Goal: Find specific page/section: Find specific page/section

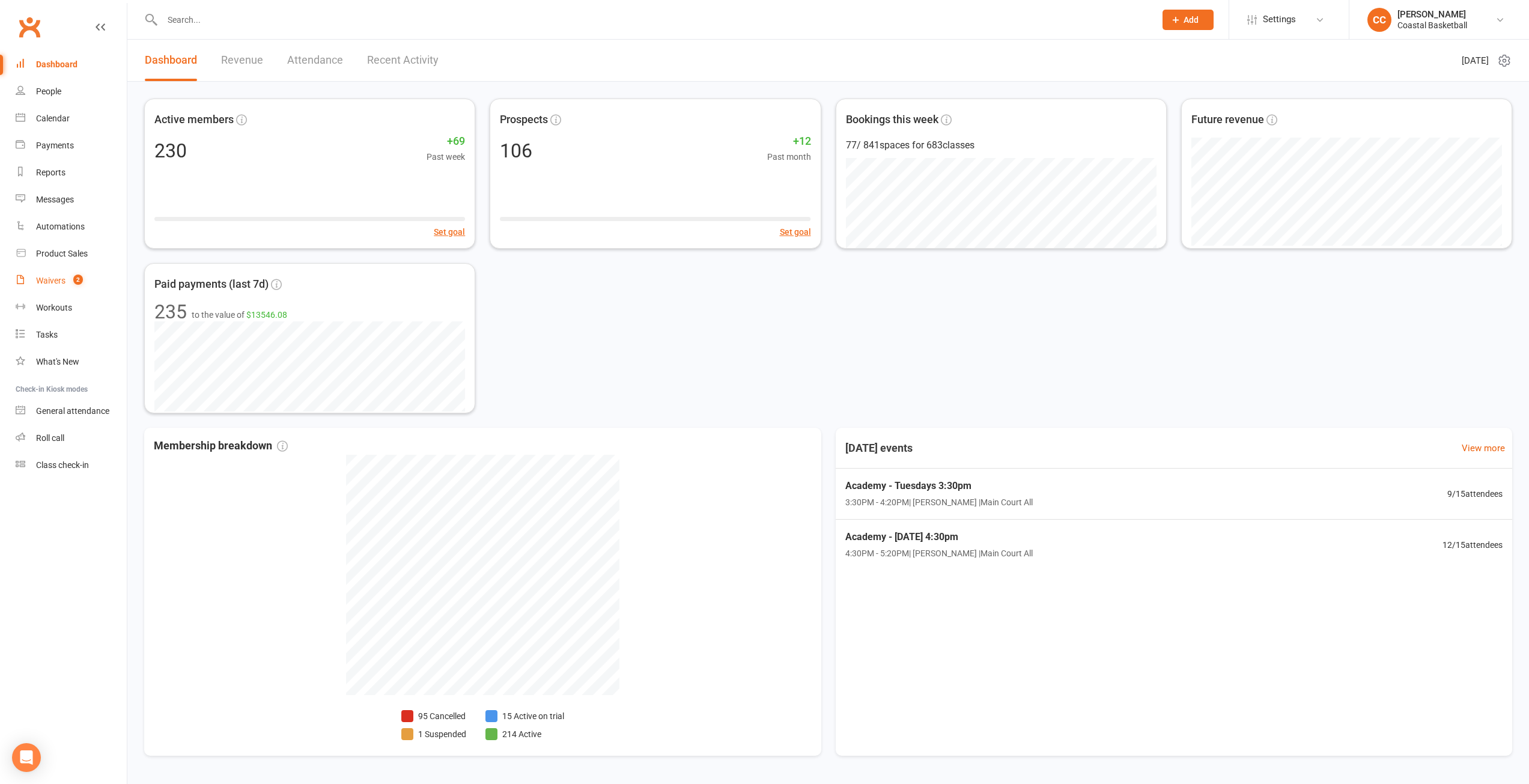
click at [46, 274] on link "Waivers 2" at bounding box center [71, 281] width 111 height 27
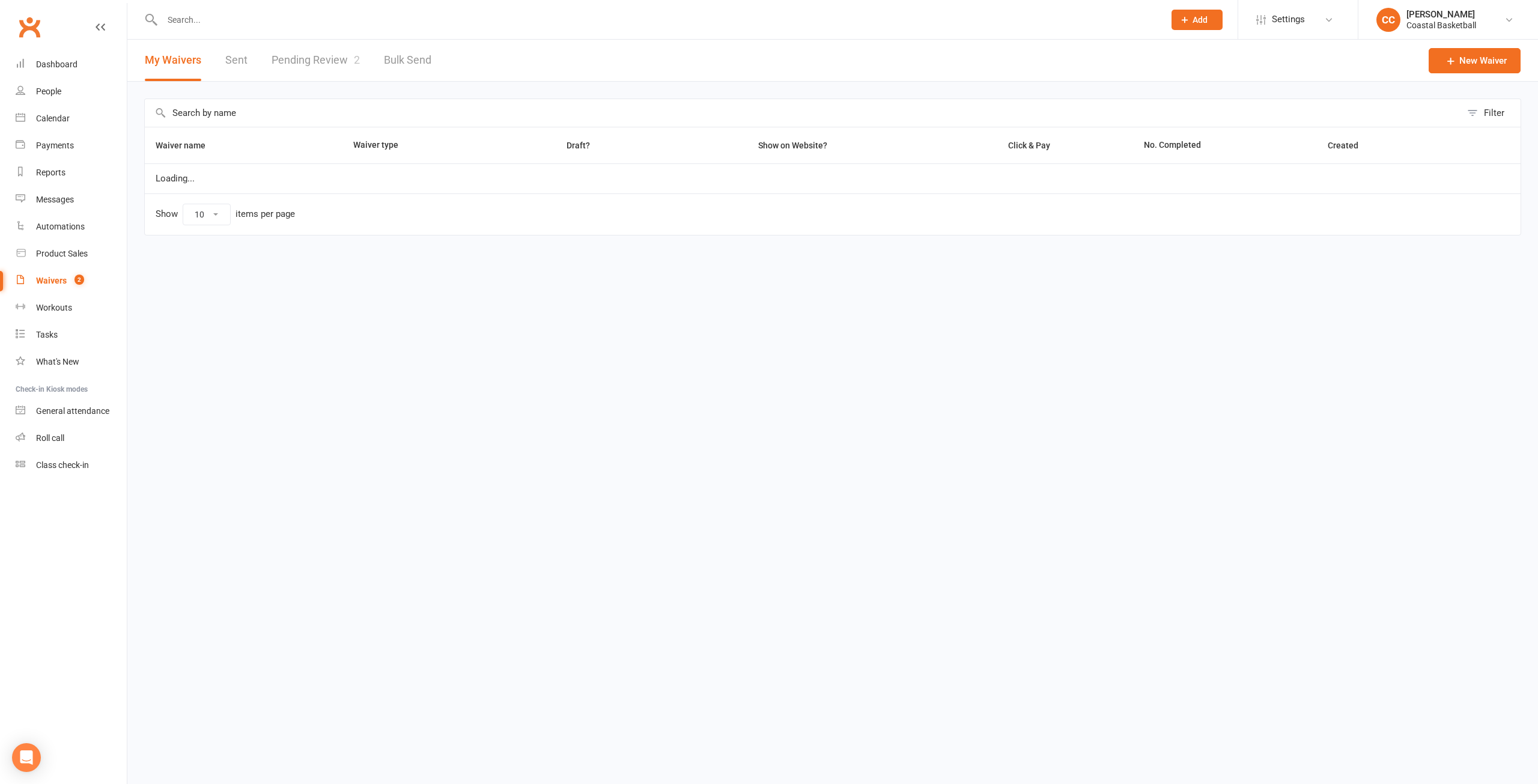
select select "25"
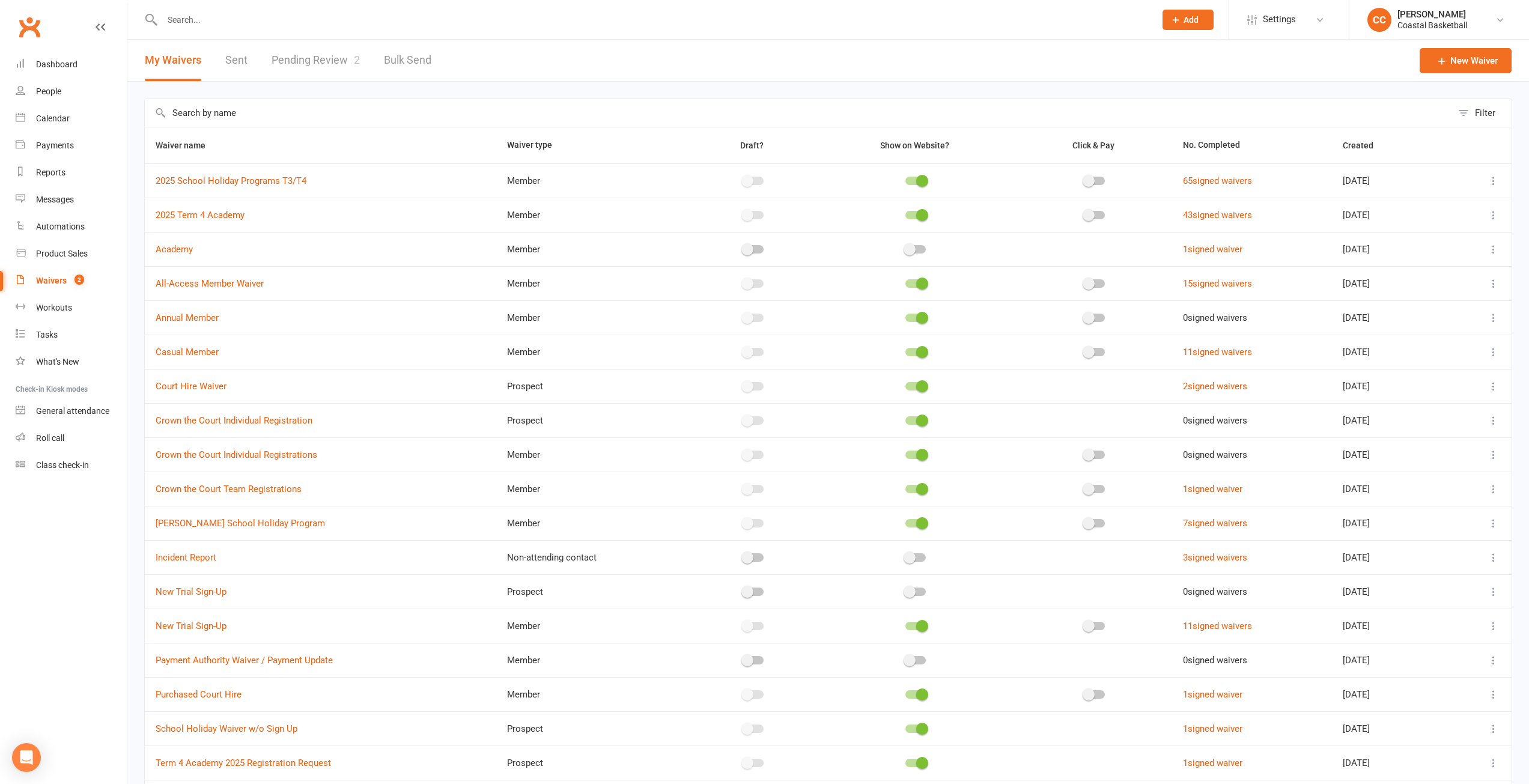
click at [326, 65] on link "Pending Review 2" at bounding box center [316, 60] width 88 height 42
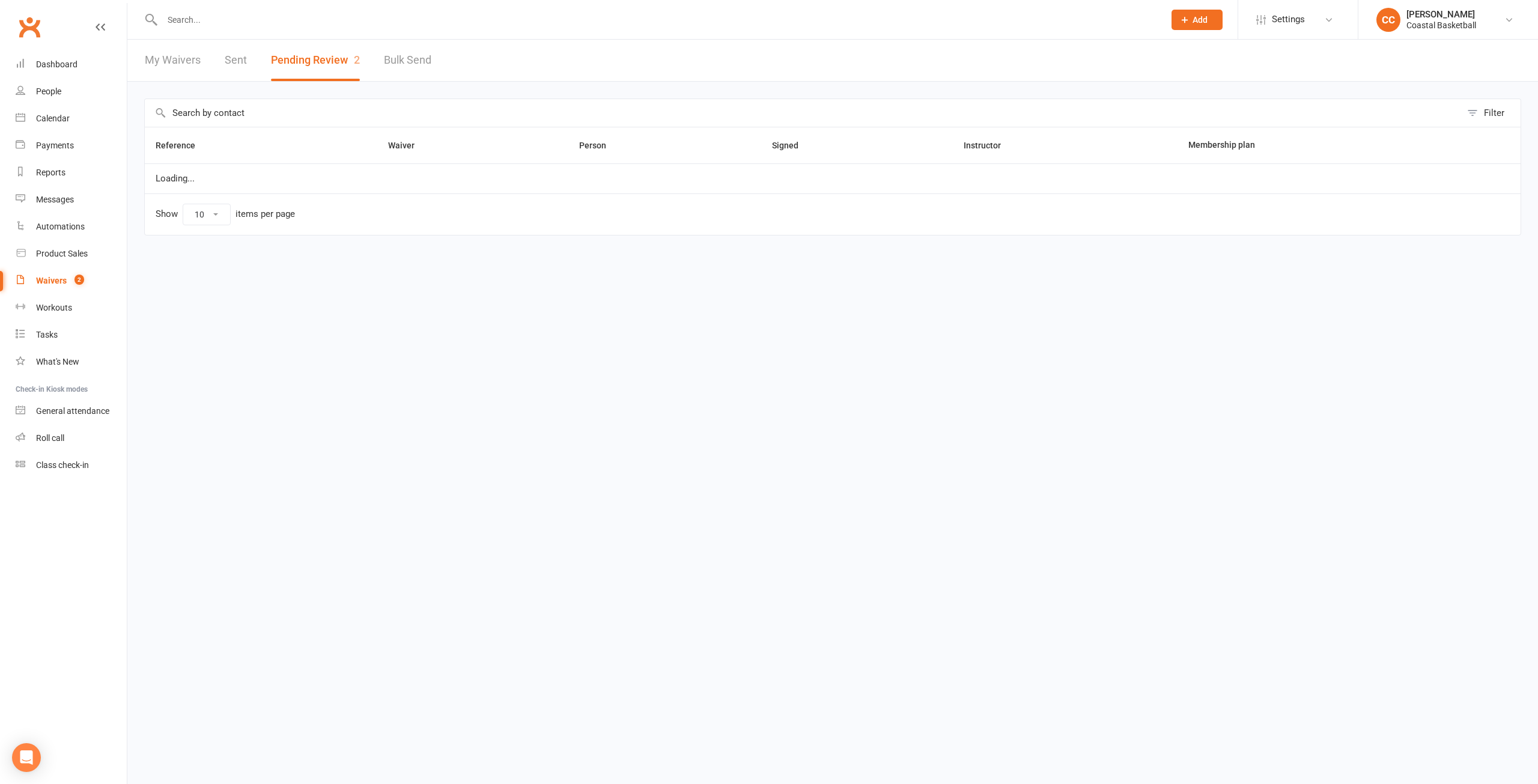
select select "25"
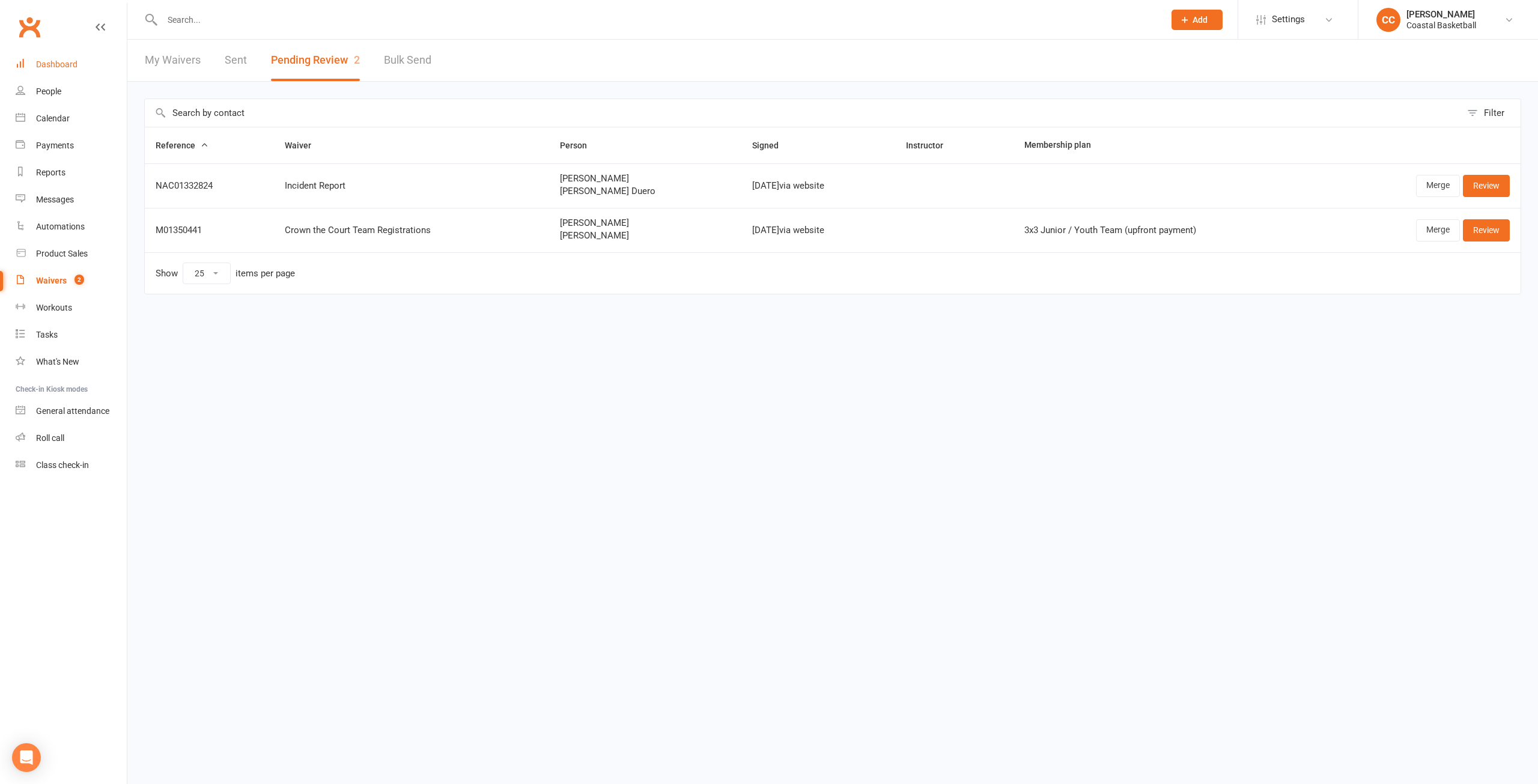
click at [62, 66] on div "Dashboard" at bounding box center [56, 64] width 42 height 10
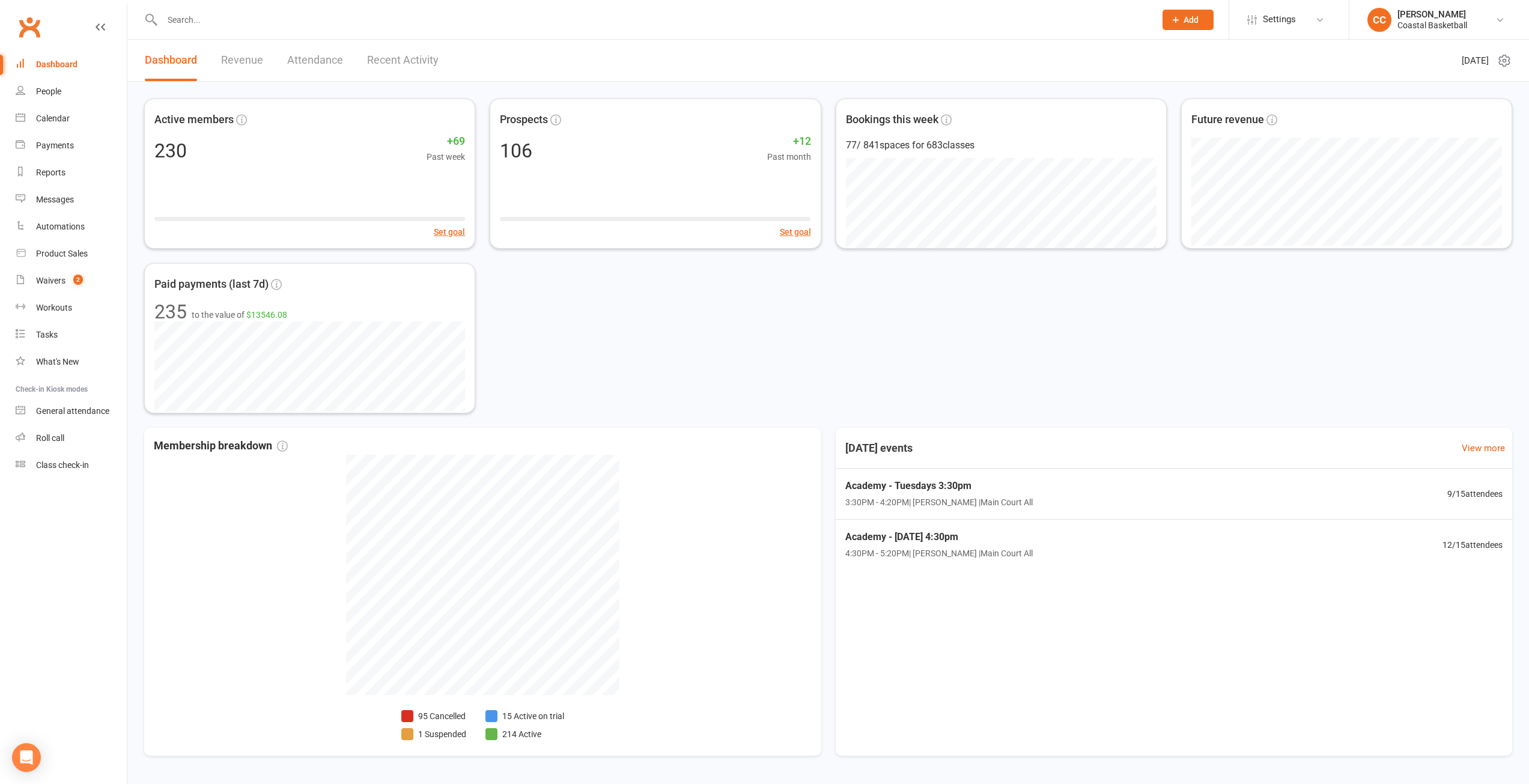
click at [229, 42] on link "Revenue" at bounding box center [242, 60] width 42 height 42
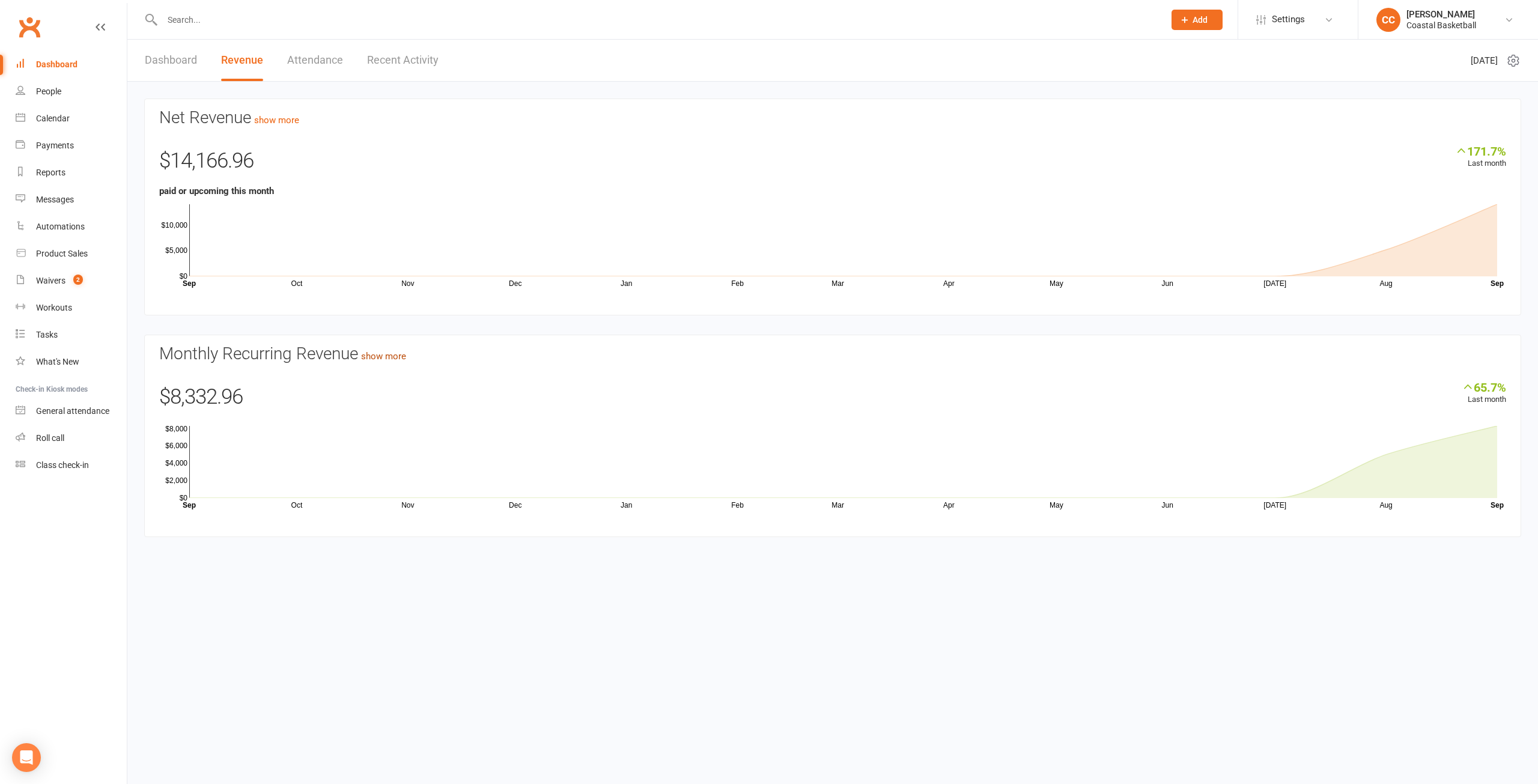
click at [391, 354] on link "show more" at bounding box center [383, 356] width 45 height 11
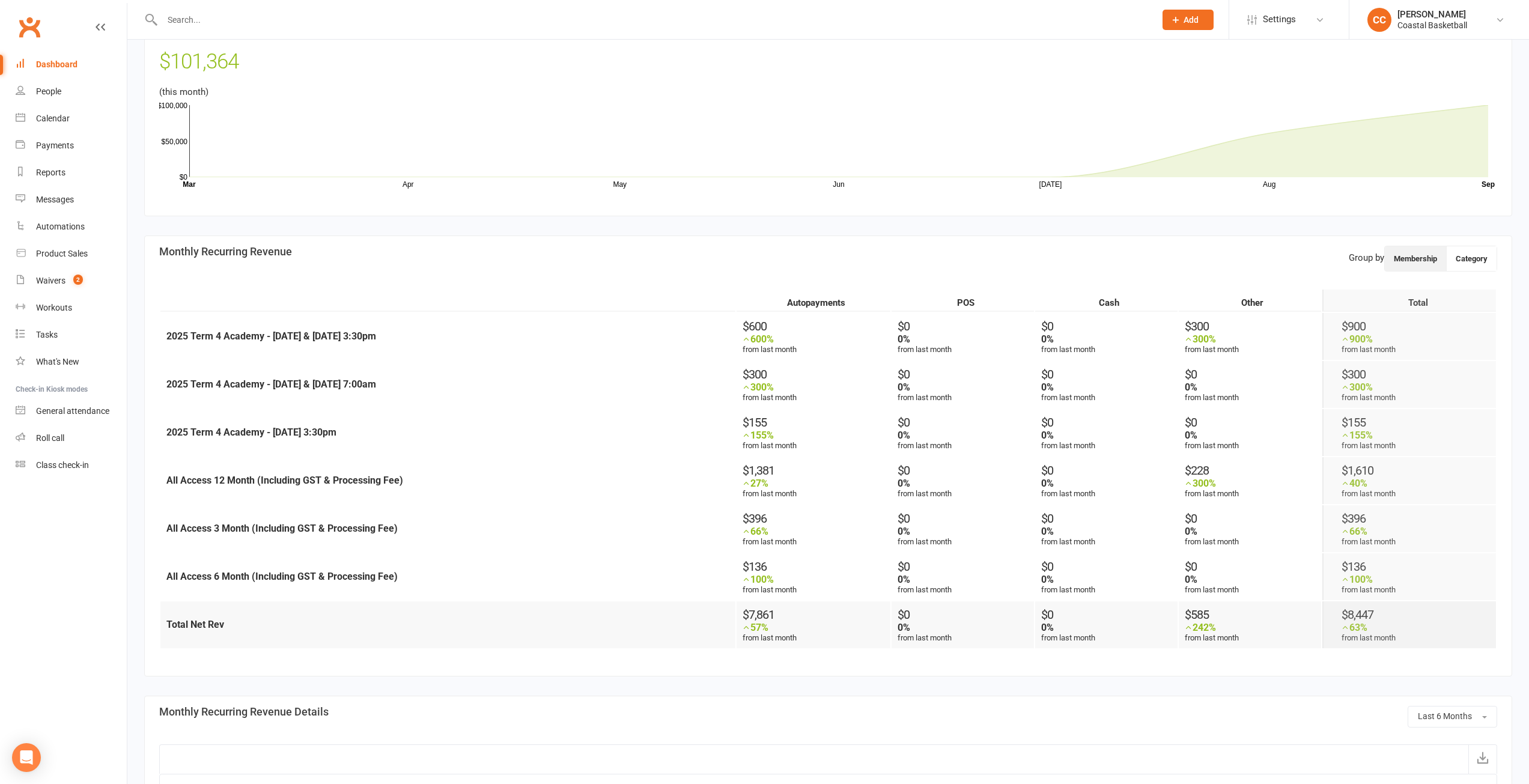
scroll to position [360, 0]
click at [1469, 256] on button "Category" at bounding box center [1472, 260] width 50 height 24
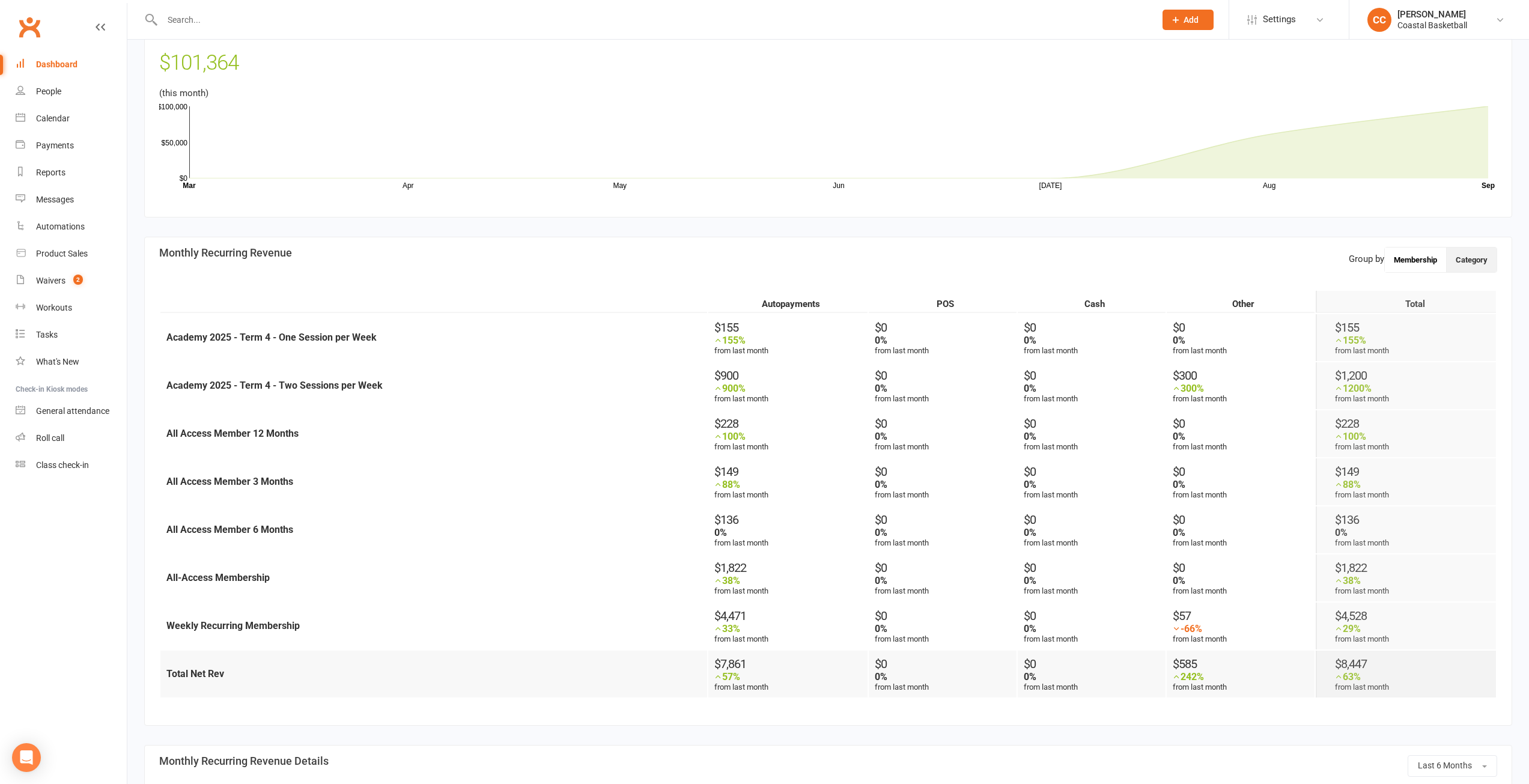
click at [1425, 262] on button "Membership" at bounding box center [1416, 260] width 62 height 24
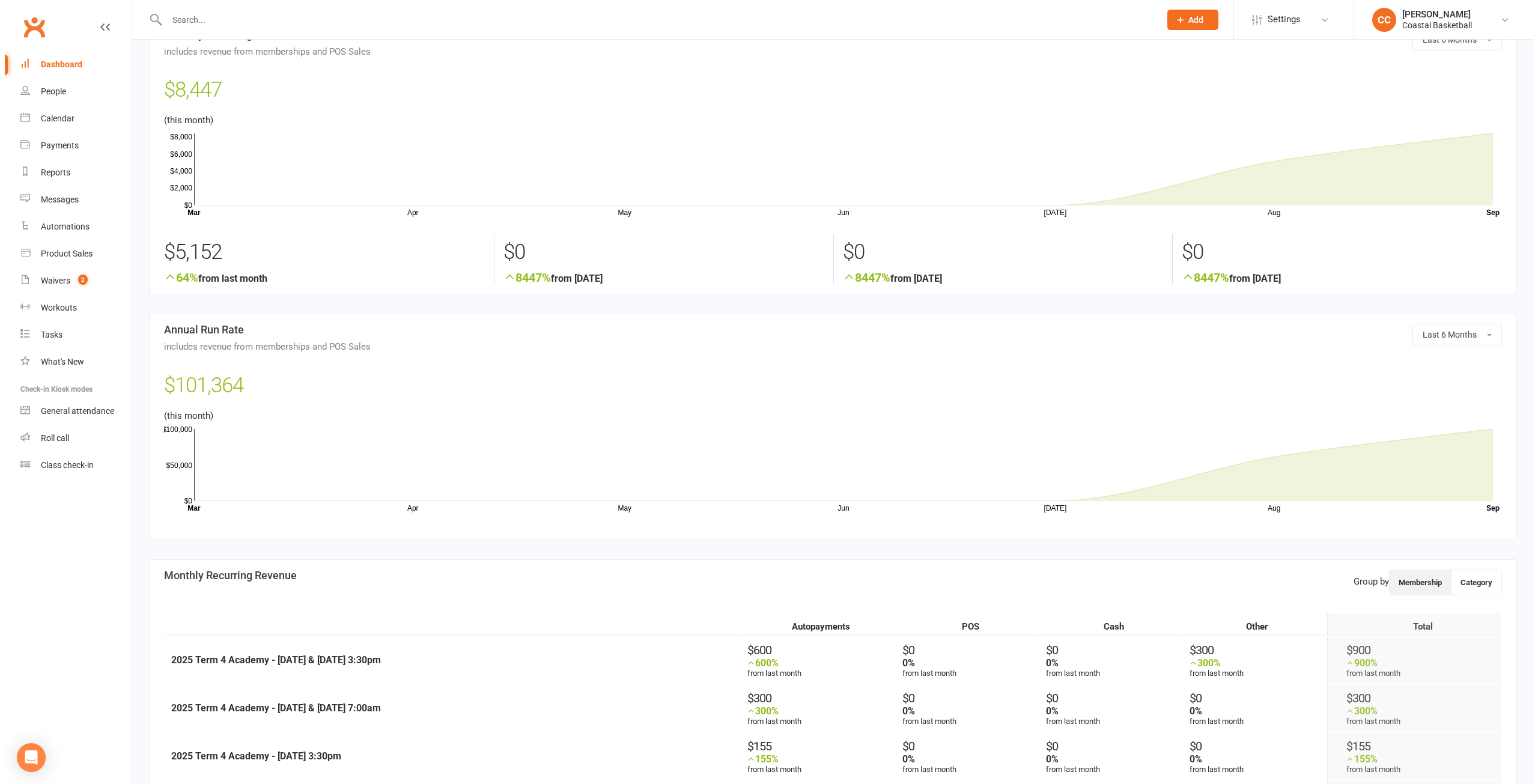
scroll to position [0, 0]
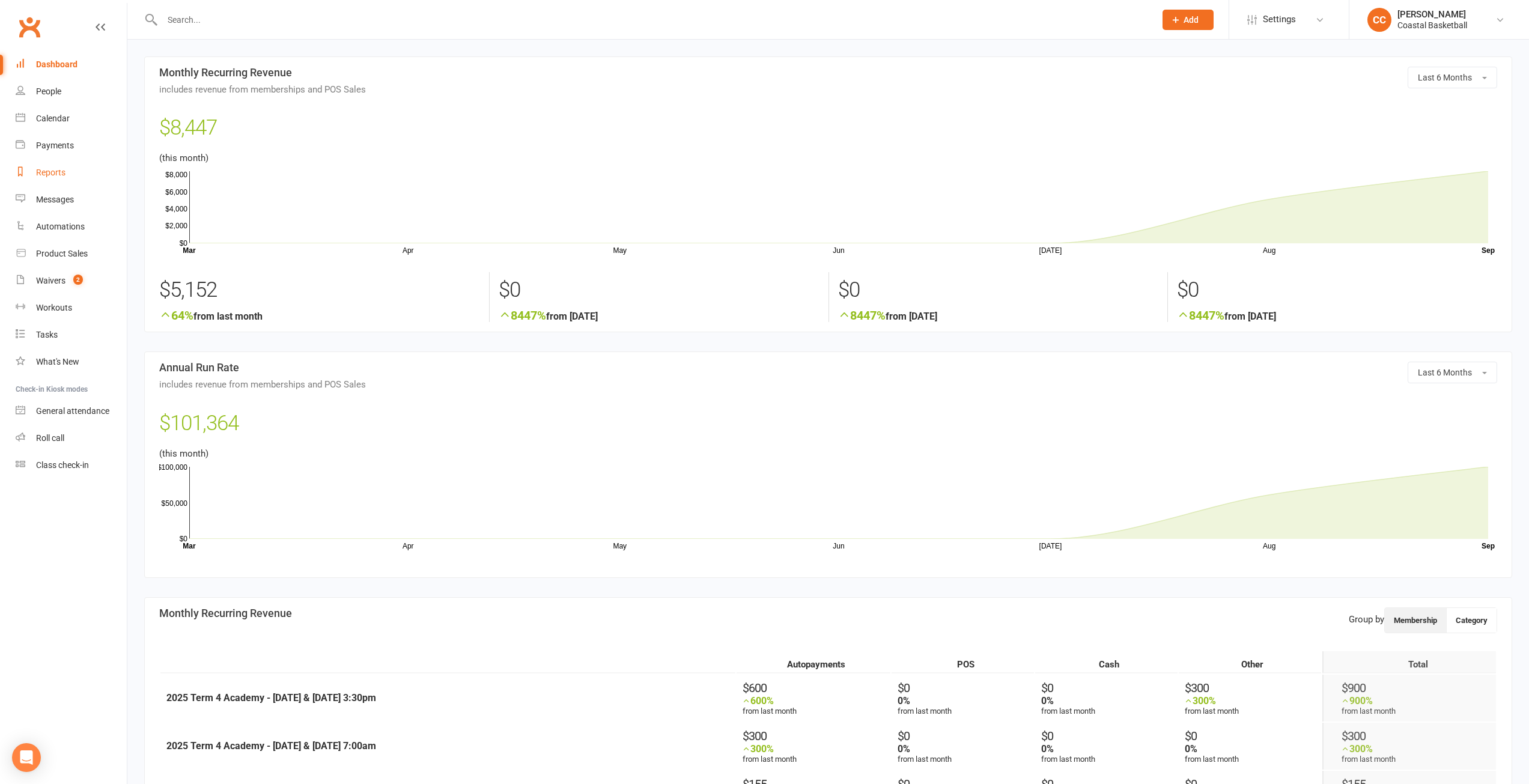
click at [53, 172] on div "Reports" at bounding box center [51, 172] width 29 height 10
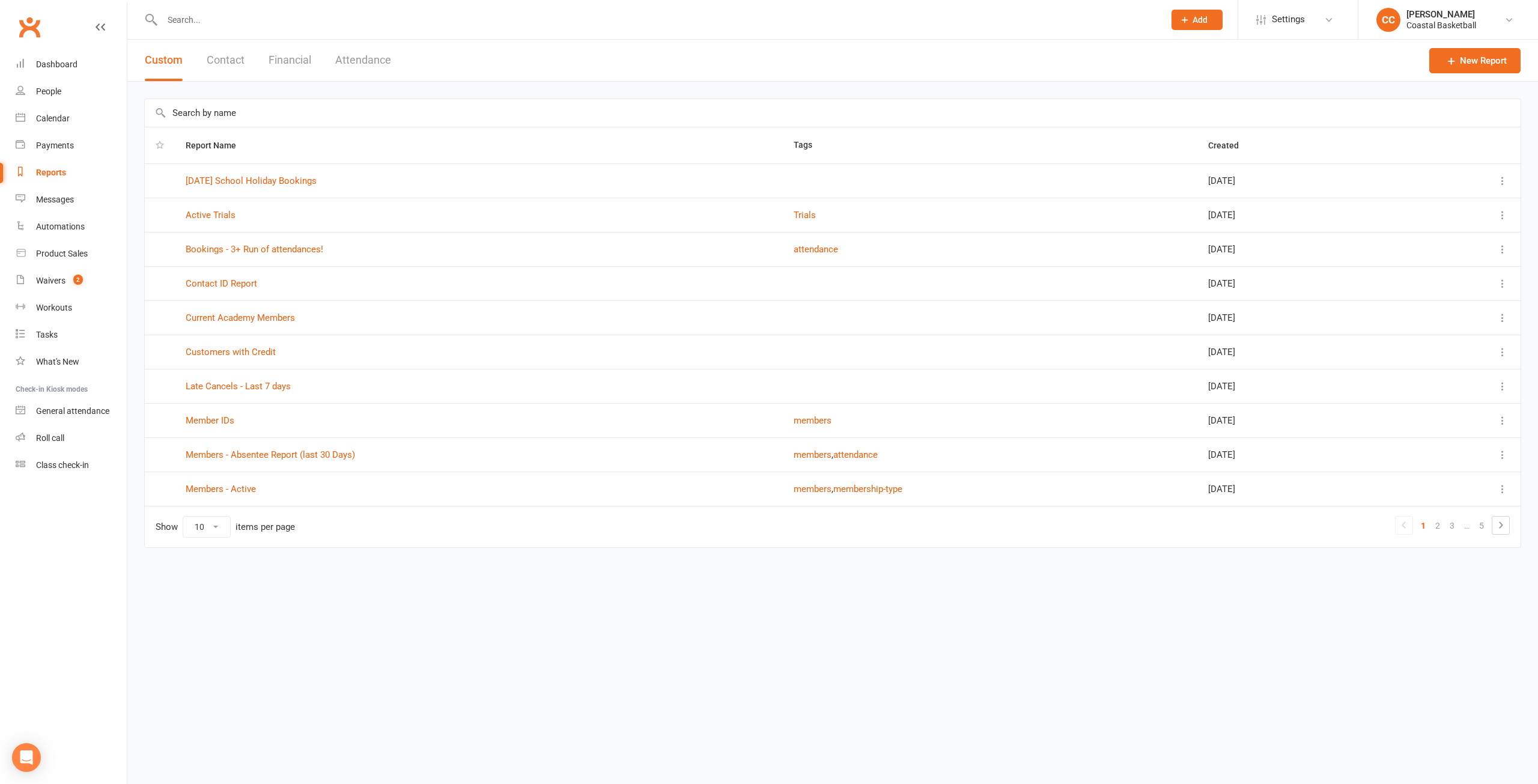
click at [286, 53] on button "Financial" at bounding box center [290, 60] width 43 height 42
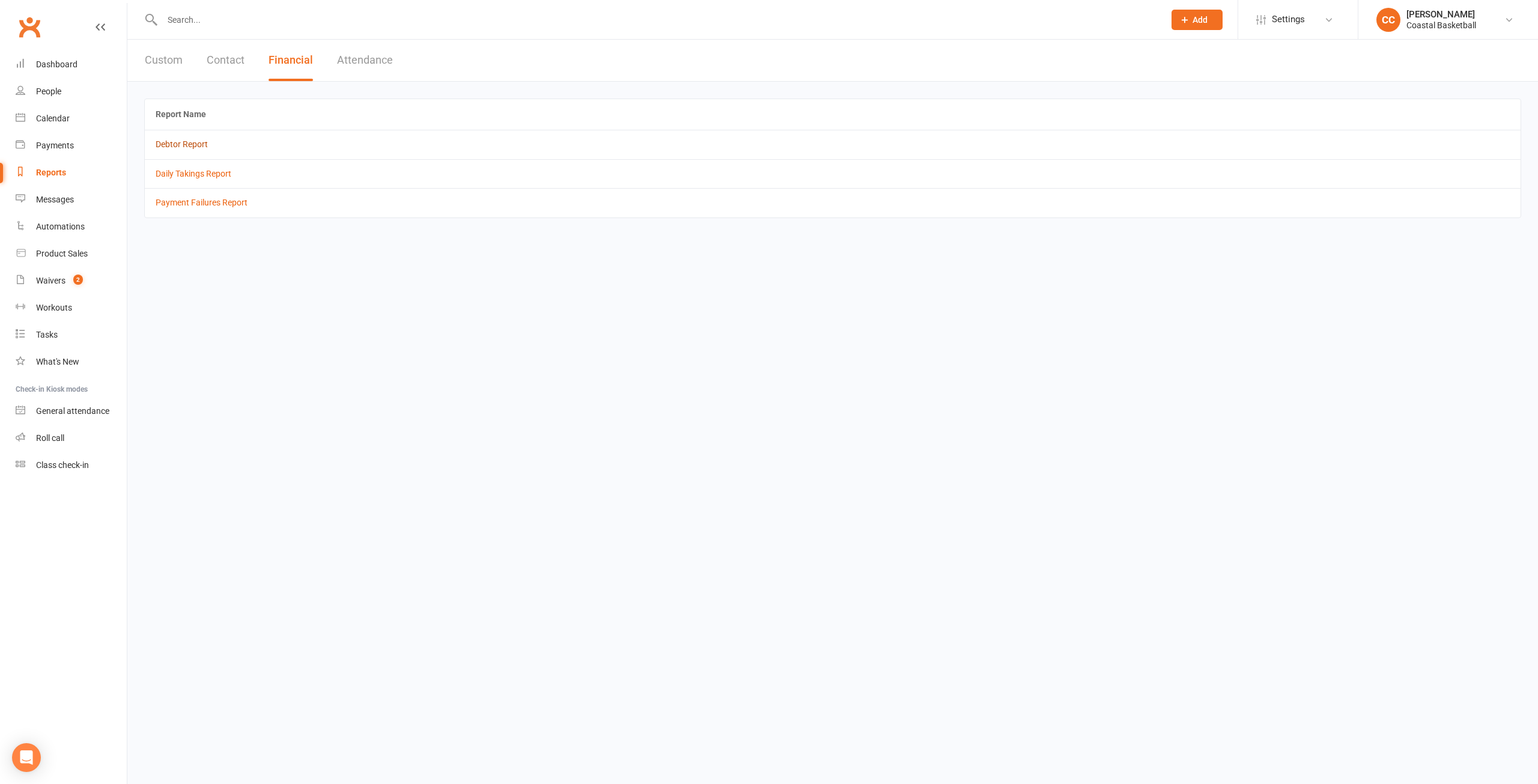
click at [188, 143] on link "Debtor Report" at bounding box center [182, 144] width 53 height 10
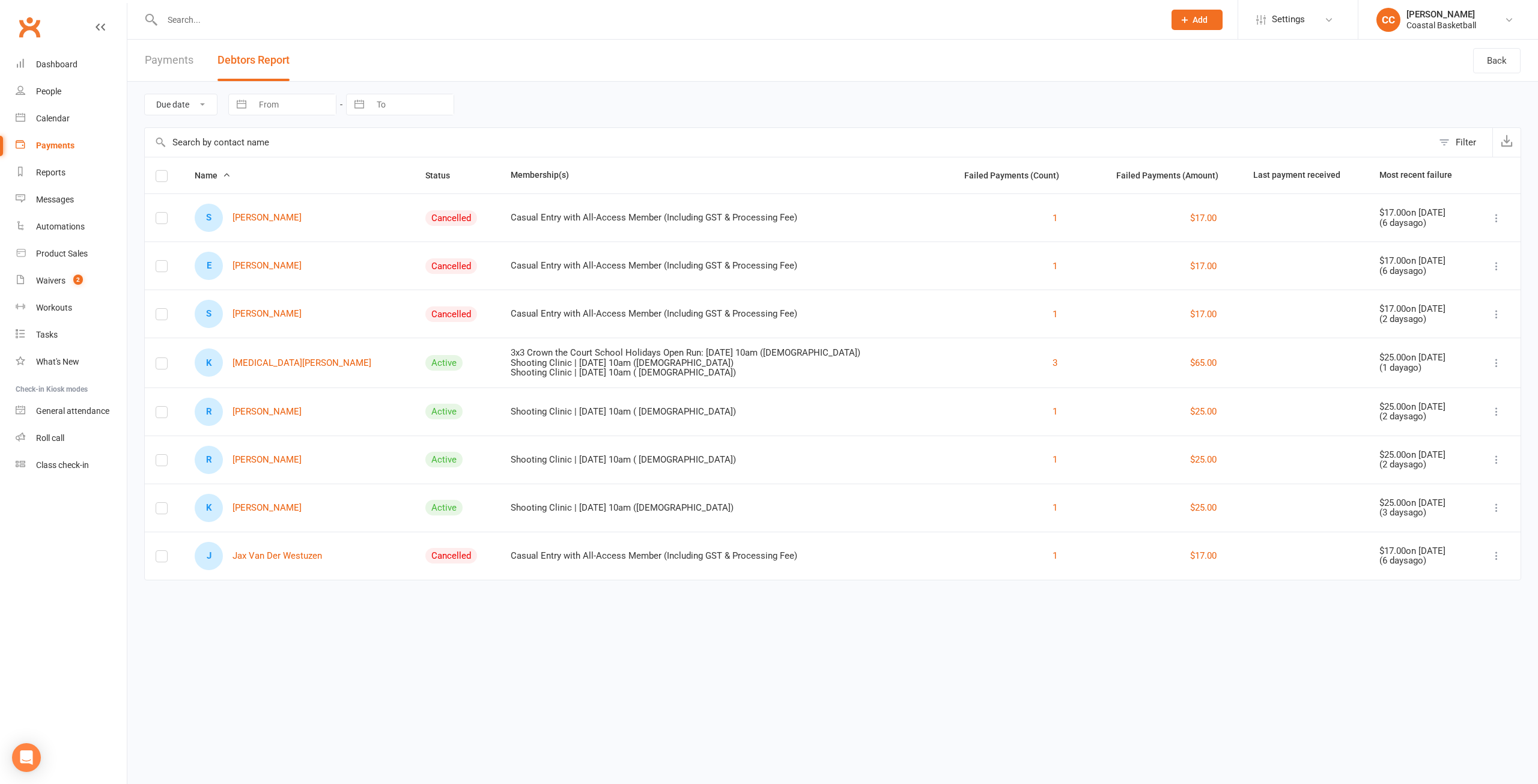
click at [179, 63] on link "Payments" at bounding box center [169, 60] width 49 height 42
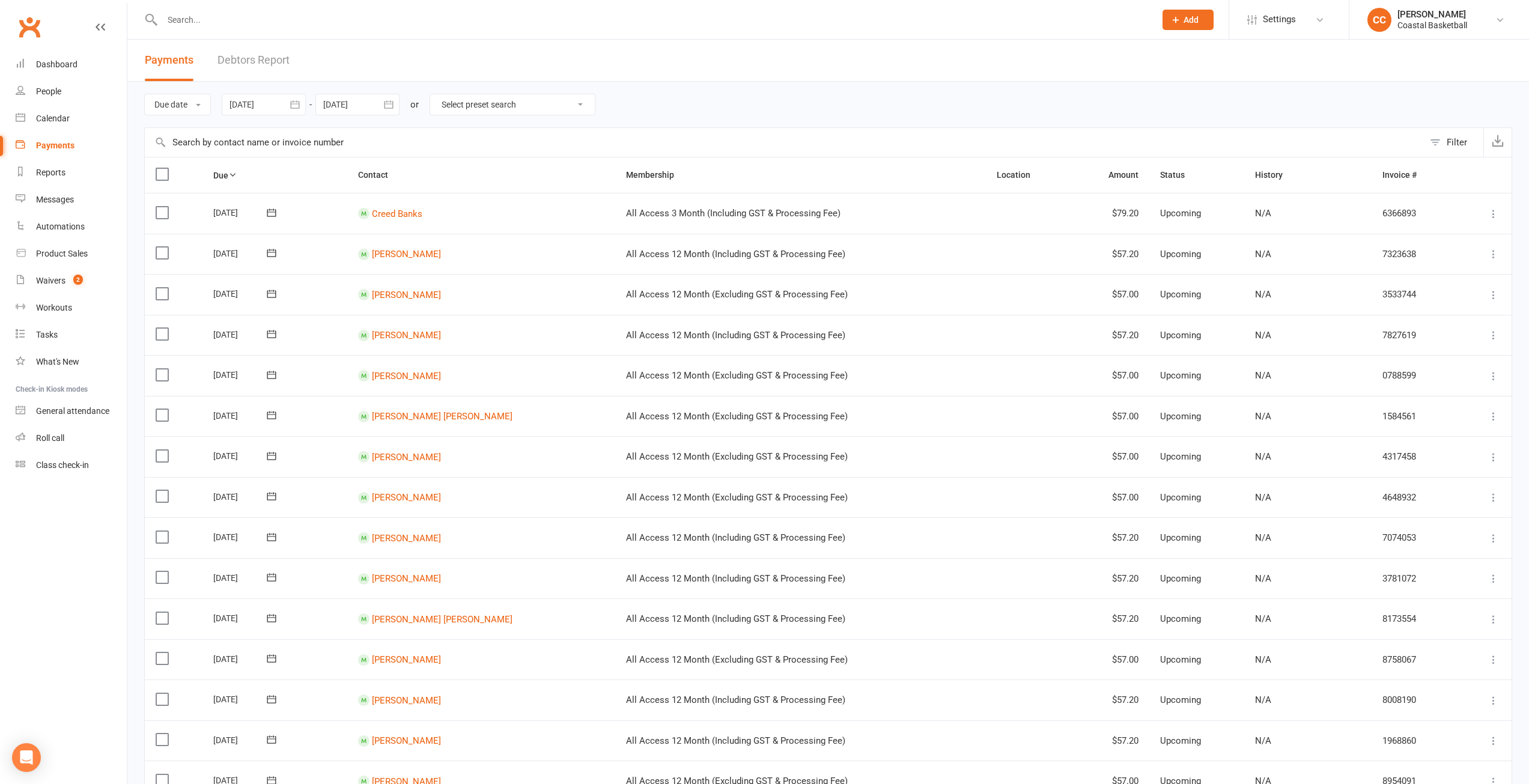
click at [65, 141] on div "Payments" at bounding box center [55, 145] width 38 height 10
click at [235, 58] on link "Debtors Report" at bounding box center [253, 60] width 72 height 42
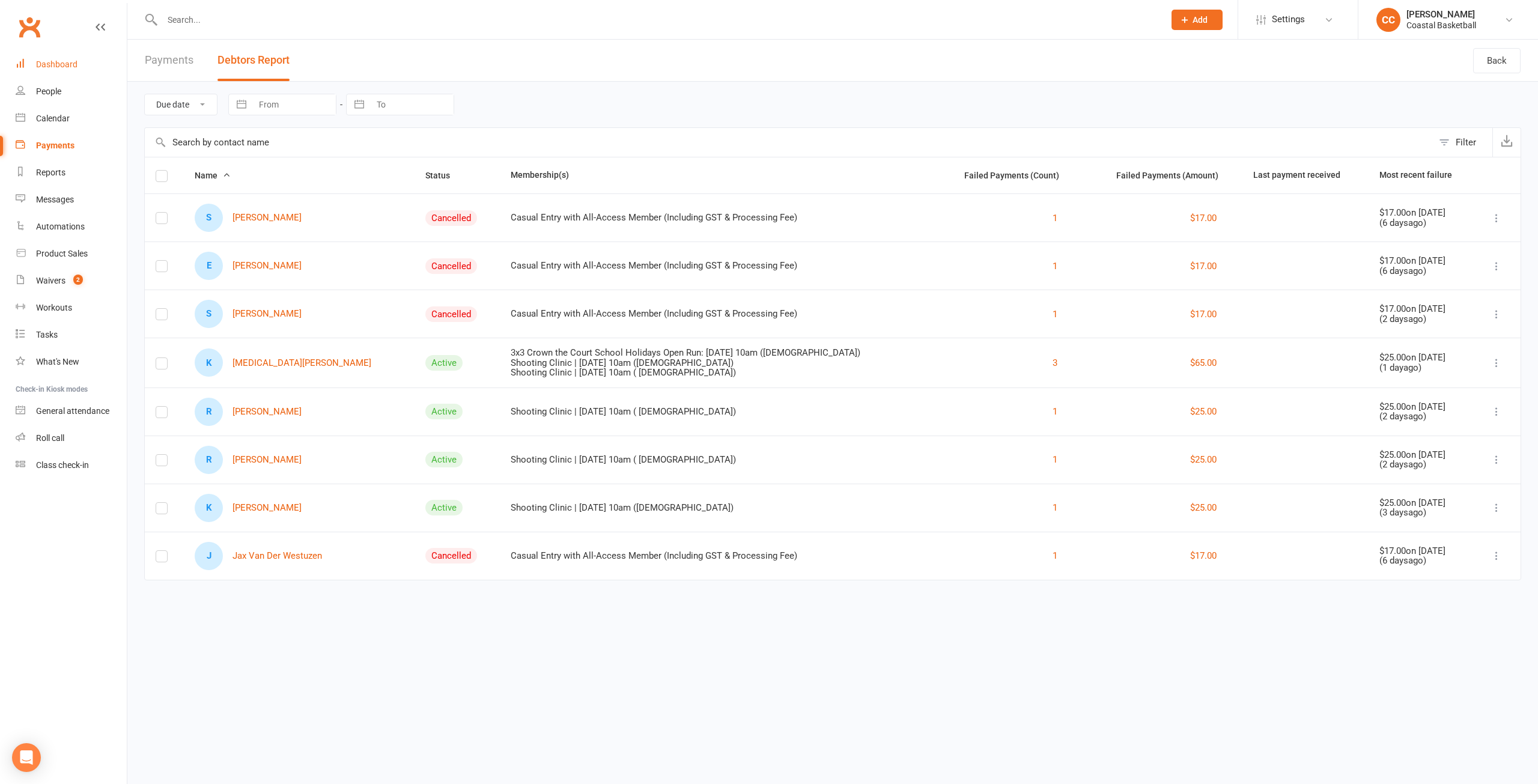
click at [92, 64] on link "Dashboard" at bounding box center [71, 65] width 111 height 27
